Goal: Task Accomplishment & Management: Use online tool/utility

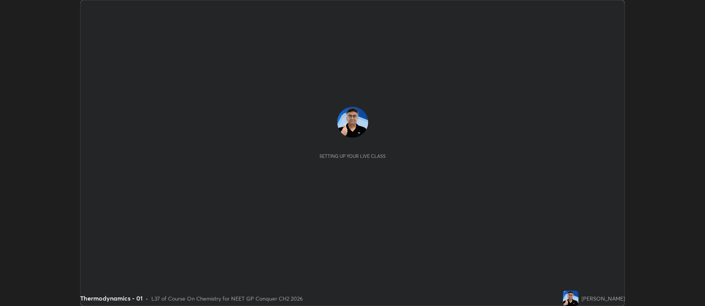
scroll to position [306, 705]
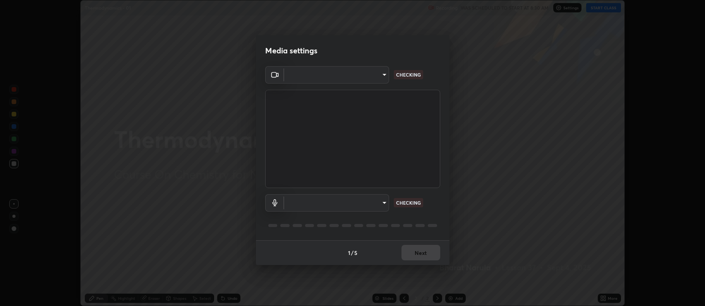
type input "5db75064d966c38022f0861f891c2b2deb8a9bf9a9a5a4ce251b0e0f2e365e36"
type input "default"
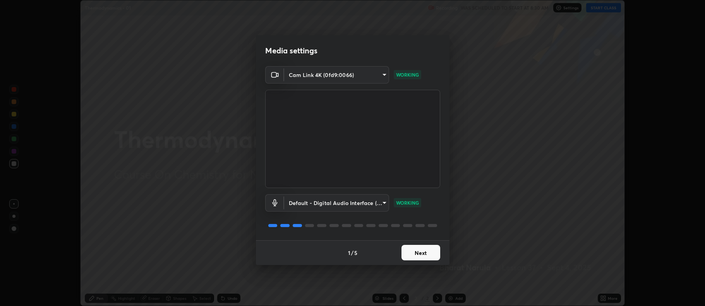
click at [422, 252] on button "Next" at bounding box center [420, 252] width 39 height 15
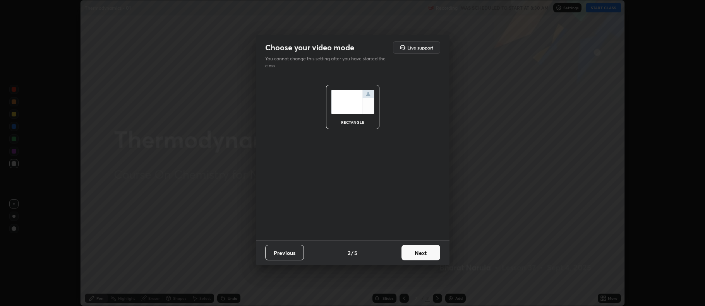
click at [422, 253] on button "Next" at bounding box center [420, 252] width 39 height 15
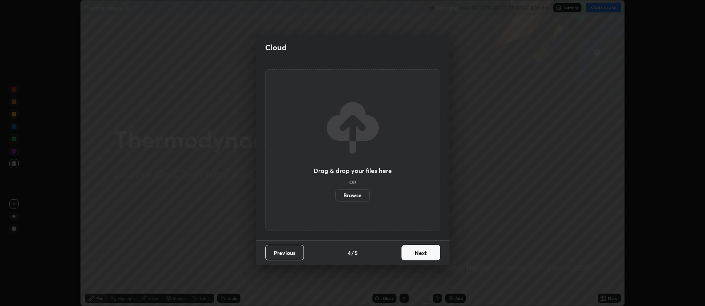
click at [422, 253] on button "Next" at bounding box center [420, 252] width 39 height 15
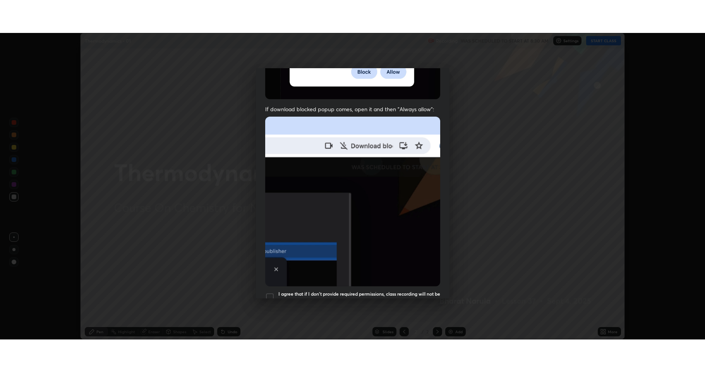
scroll to position [157, 0]
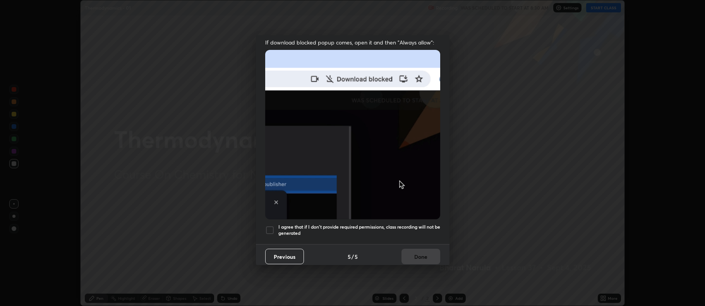
click at [276, 226] on div "I agree that if I don't provide required permissions, class recording will not …" at bounding box center [352, 230] width 175 height 9
click at [412, 252] on button "Done" at bounding box center [420, 256] width 39 height 15
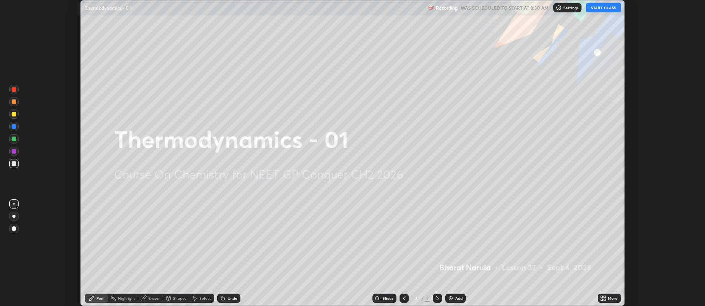
click at [451, 299] on img at bounding box center [451, 298] width 6 height 6
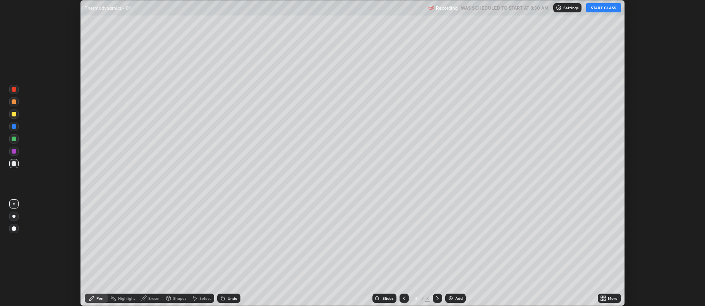
click at [594, 9] on button "START CLASS" at bounding box center [603, 7] width 35 height 9
click at [605, 300] on icon at bounding box center [605, 300] width 2 height 2
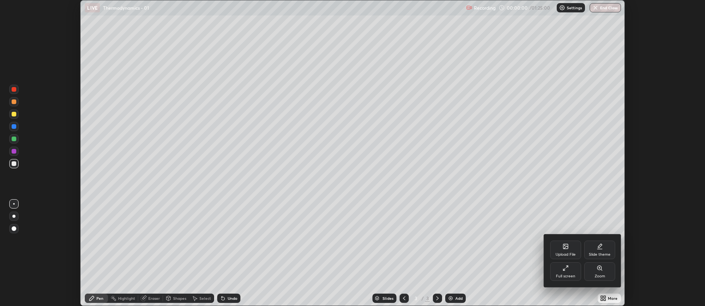
click at [563, 273] on div "Full screen" at bounding box center [565, 271] width 31 height 19
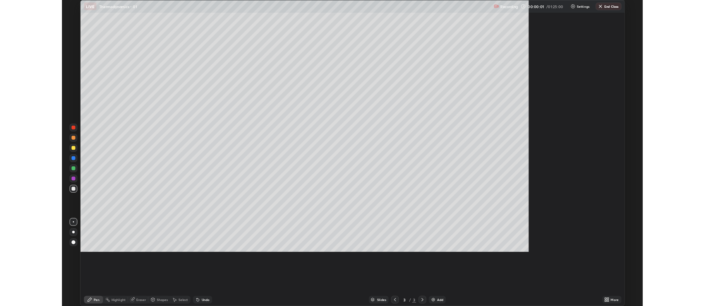
scroll to position [372, 705]
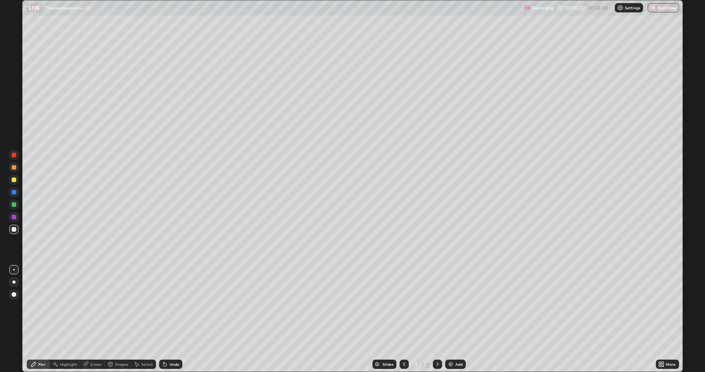
click at [14, 282] on div at bounding box center [13, 281] width 3 height 3
click at [13, 180] on div at bounding box center [14, 179] width 5 height 5
click at [111, 306] on div "Shapes" at bounding box center [118, 363] width 26 height 9
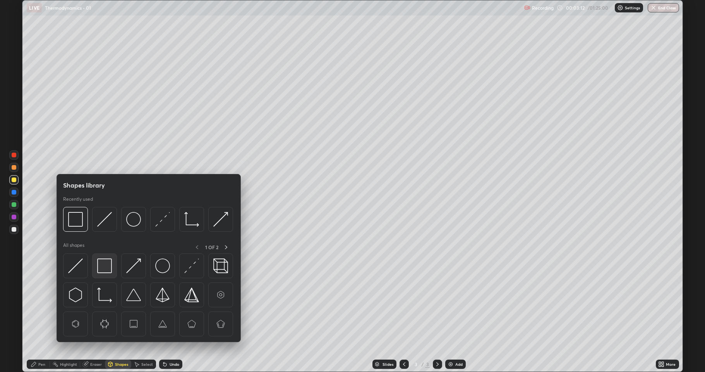
click at [101, 266] on img at bounding box center [104, 265] width 15 height 15
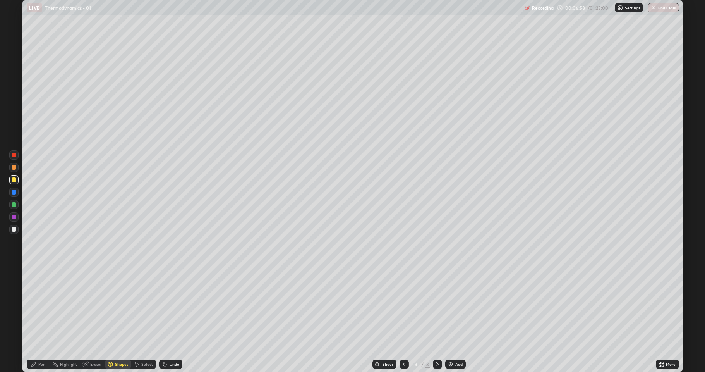
click at [11, 226] on div at bounding box center [13, 229] width 9 height 9
click at [36, 306] on div "Pen" at bounding box center [38, 363] width 23 height 9
click at [171, 306] on div "Undo" at bounding box center [175, 364] width 10 height 4
click at [40, 306] on div "Pen" at bounding box center [41, 364] width 7 height 4
click at [449, 306] on img at bounding box center [451, 364] width 6 height 6
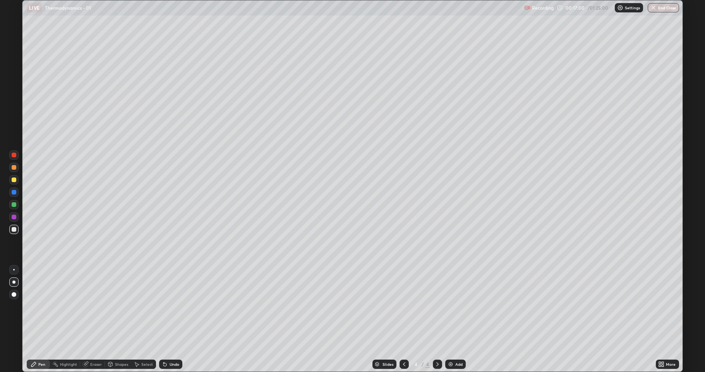
click at [64, 306] on div "Highlight" at bounding box center [68, 364] width 17 height 4
click at [95, 306] on div "Eraser" at bounding box center [96, 364] width 12 height 4
click at [35, 306] on icon at bounding box center [34, 364] width 6 height 6
click at [88, 306] on icon at bounding box center [85, 364] width 6 height 6
click at [40, 306] on div "Pen" at bounding box center [41, 364] width 7 height 4
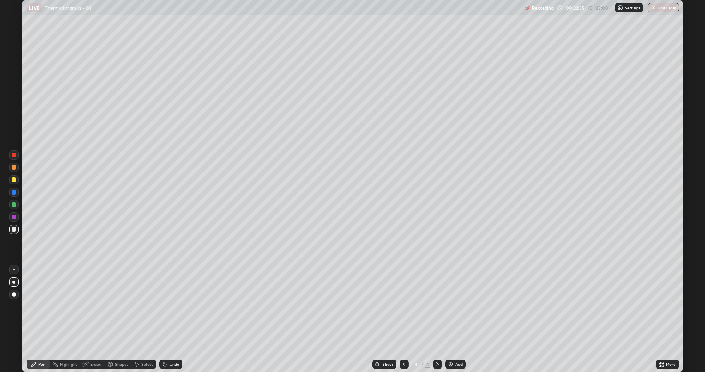
click at [450, 306] on img at bounding box center [451, 364] width 6 height 6
click at [165, 306] on icon at bounding box center [164, 364] width 3 height 3
click at [13, 204] on div at bounding box center [14, 204] width 5 height 5
click at [13, 229] on div at bounding box center [14, 229] width 5 height 5
click at [451, 306] on img at bounding box center [451, 364] width 6 height 6
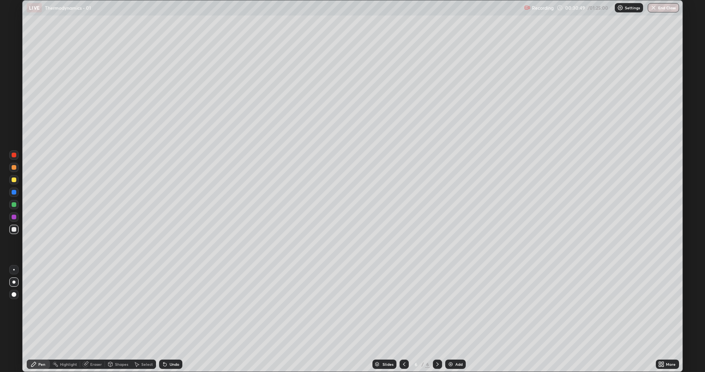
click at [15, 230] on div at bounding box center [14, 229] width 5 height 5
click at [88, 306] on icon at bounding box center [85, 364] width 6 height 6
click at [32, 306] on div "Pen" at bounding box center [38, 363] width 23 height 9
click at [14, 206] on div at bounding box center [14, 204] width 5 height 5
click at [14, 230] on div at bounding box center [14, 229] width 5 height 5
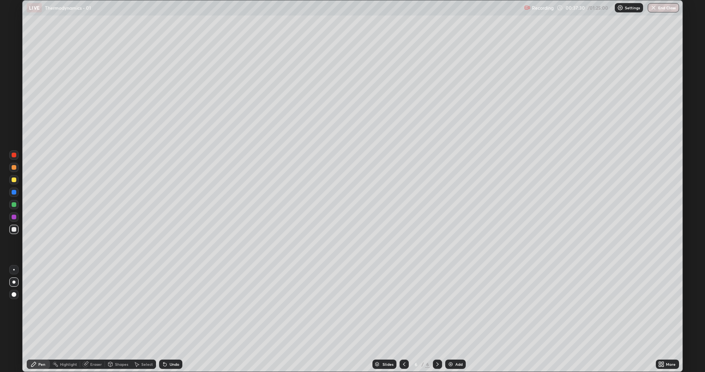
click at [10, 217] on div at bounding box center [13, 216] width 9 height 9
click at [14, 229] on div at bounding box center [14, 229] width 5 height 5
click at [450, 306] on img at bounding box center [451, 364] width 6 height 6
click at [12, 229] on div at bounding box center [14, 229] width 5 height 5
click at [14, 183] on div at bounding box center [13, 179] width 9 height 9
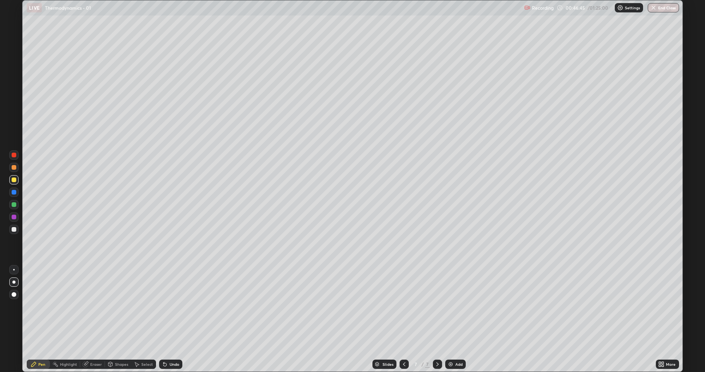
click at [14, 229] on div at bounding box center [14, 229] width 5 height 5
click at [113, 306] on div "Shapes" at bounding box center [118, 363] width 26 height 9
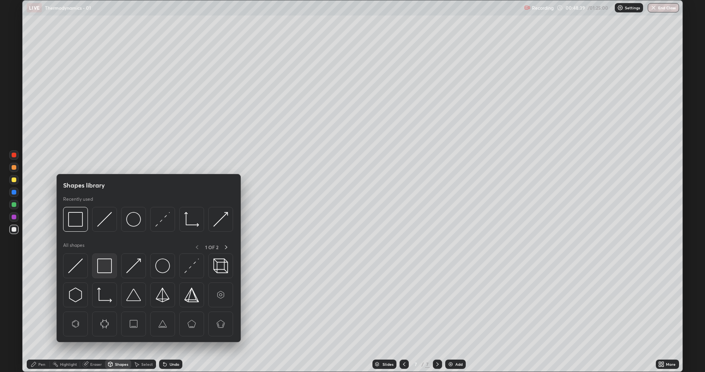
click at [101, 268] on img at bounding box center [104, 265] width 15 height 15
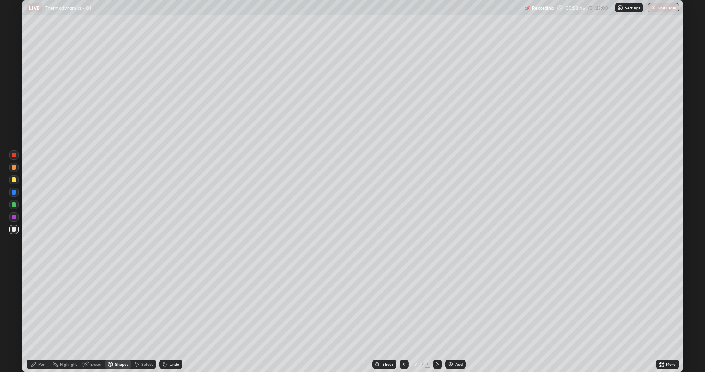
click at [448, 306] on img at bounding box center [451, 364] width 6 height 6
click at [164, 306] on icon at bounding box center [164, 364] width 3 height 3
click at [166, 306] on icon at bounding box center [165, 364] width 6 height 6
click at [32, 306] on icon at bounding box center [33, 364] width 5 height 5
click at [170, 306] on div "Undo" at bounding box center [175, 364] width 10 height 4
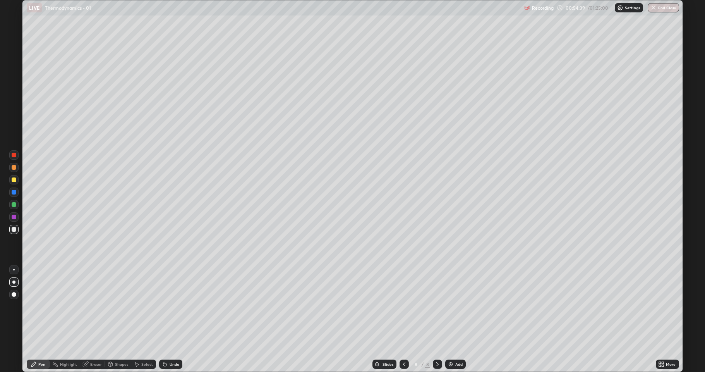
click at [168, 306] on div "Undo" at bounding box center [170, 363] width 23 height 9
click at [167, 306] on div "Undo" at bounding box center [170, 363] width 23 height 9
click at [33, 306] on icon at bounding box center [33, 364] width 5 height 5
click at [12, 230] on div at bounding box center [14, 229] width 5 height 5
click at [171, 306] on div "Undo" at bounding box center [175, 364] width 10 height 4
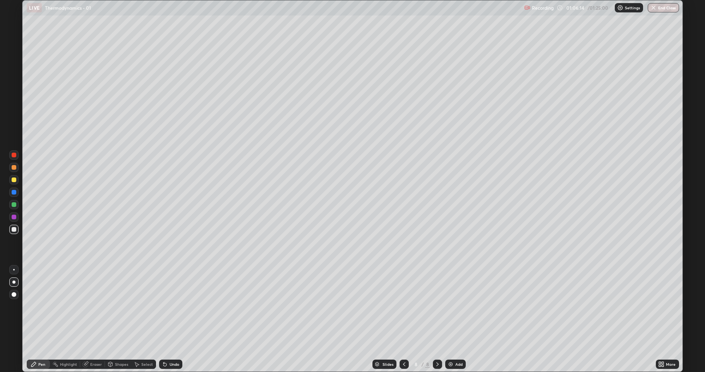
click at [170, 306] on div "Undo" at bounding box center [175, 364] width 10 height 4
click at [450, 306] on img at bounding box center [451, 364] width 6 height 6
click at [166, 306] on icon at bounding box center [165, 364] width 6 height 6
click at [170, 306] on div "Undo" at bounding box center [175, 364] width 10 height 4
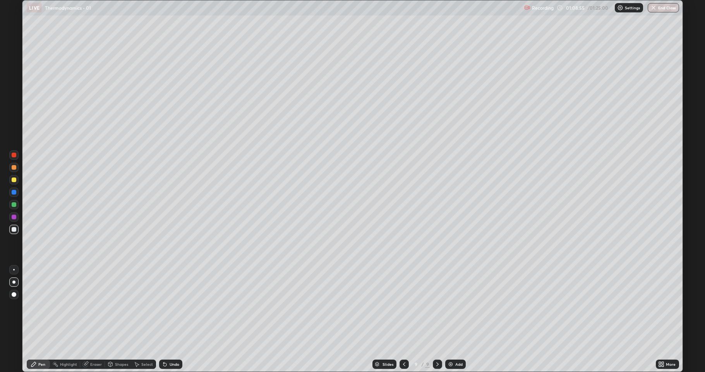
click at [116, 306] on div "Shapes" at bounding box center [121, 364] width 13 height 4
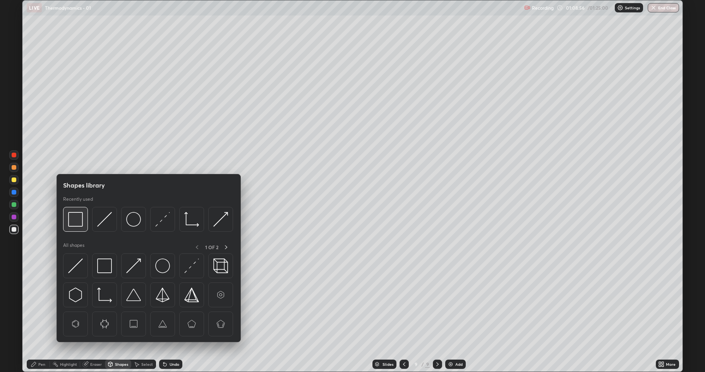
click at [74, 220] on img at bounding box center [75, 219] width 15 height 15
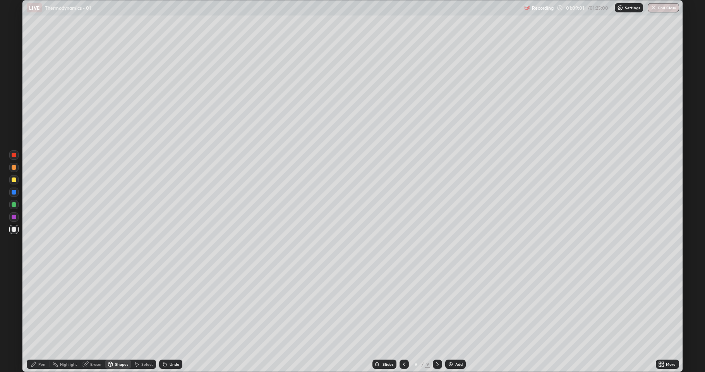
click at [41, 306] on div "Pen" at bounding box center [41, 364] width 7 height 4
click at [165, 306] on icon at bounding box center [164, 364] width 3 height 3
click at [170, 306] on div "Undo" at bounding box center [170, 363] width 23 height 9
click at [170, 306] on div "Undo" at bounding box center [175, 364] width 10 height 4
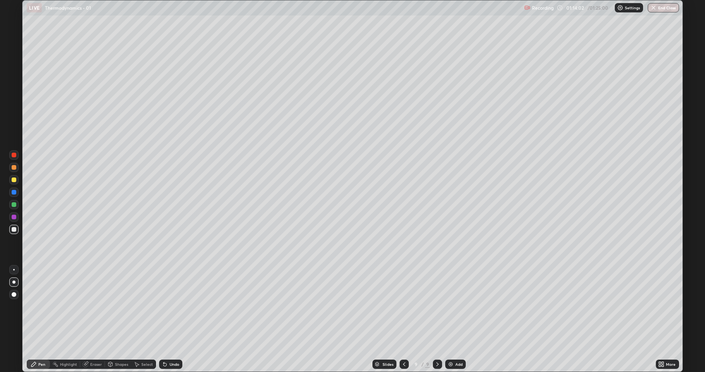
click at [451, 306] on img at bounding box center [451, 364] width 6 height 6
click at [448, 306] on img at bounding box center [451, 364] width 6 height 6
click at [88, 306] on icon at bounding box center [85, 364] width 6 height 6
click at [35, 306] on icon at bounding box center [34, 364] width 6 height 6
click at [89, 306] on div "Eraser" at bounding box center [92, 363] width 25 height 9
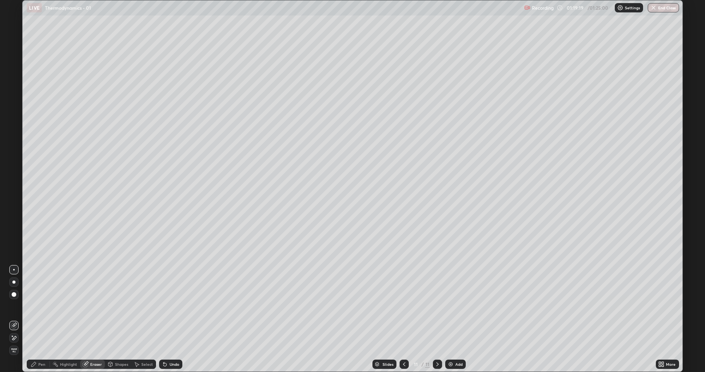
click at [35, 306] on icon at bounding box center [34, 364] width 6 height 6
click at [111, 306] on icon at bounding box center [110, 364] width 4 height 5
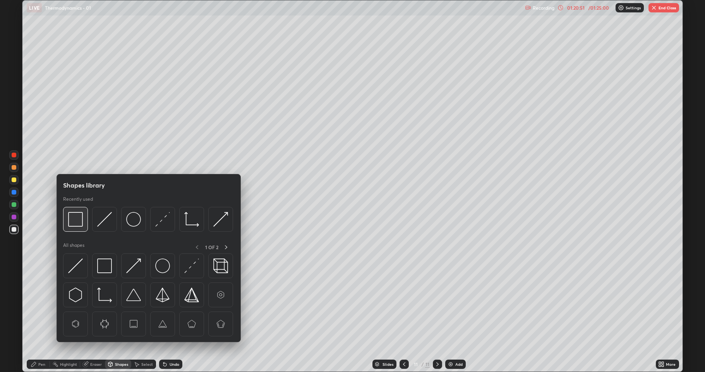
click at [78, 221] on img at bounding box center [75, 219] width 15 height 15
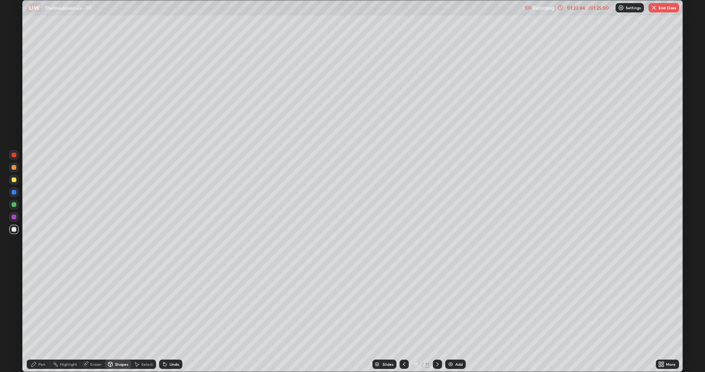
click at [660, 11] on button "End Class" at bounding box center [663, 7] width 31 height 9
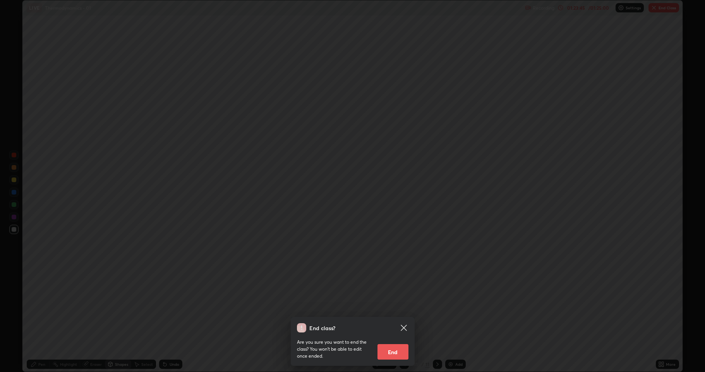
click at [395, 306] on button "End" at bounding box center [392, 351] width 31 height 15
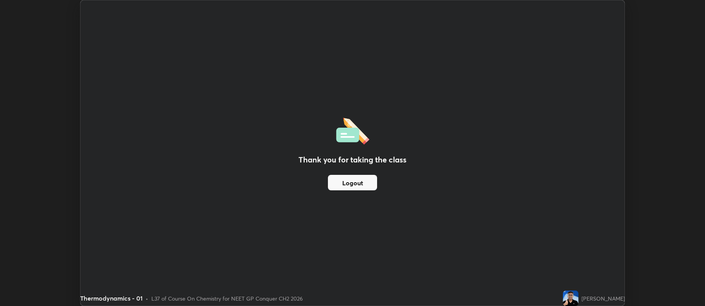
scroll to position [38409, 38010]
